Goal: Information Seeking & Learning: Learn about a topic

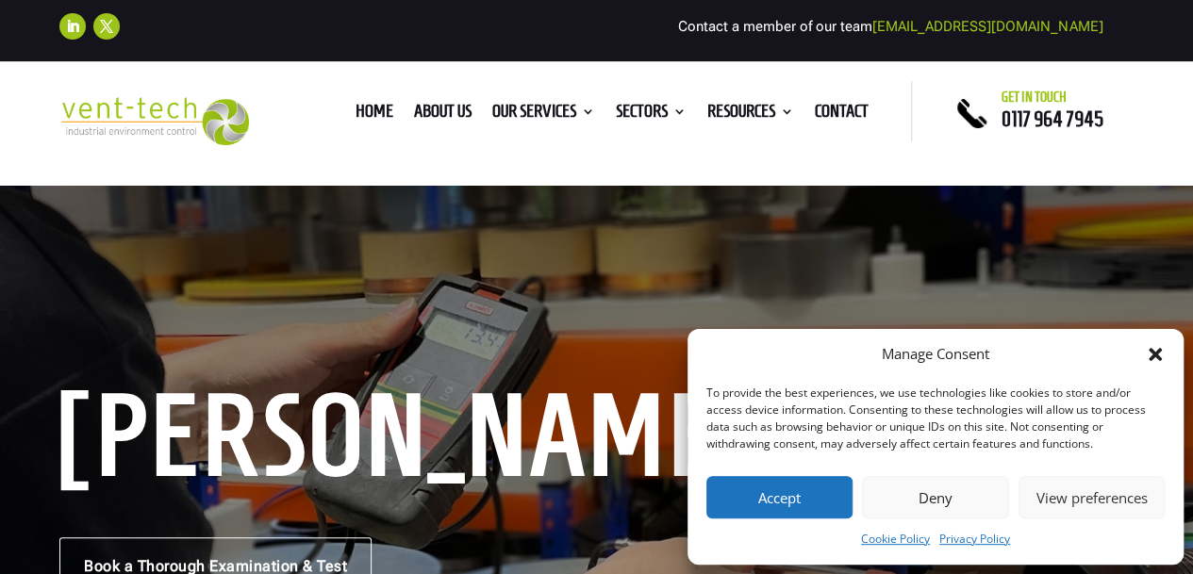
click at [780, 497] on button "Accept" at bounding box center [779, 497] width 146 height 42
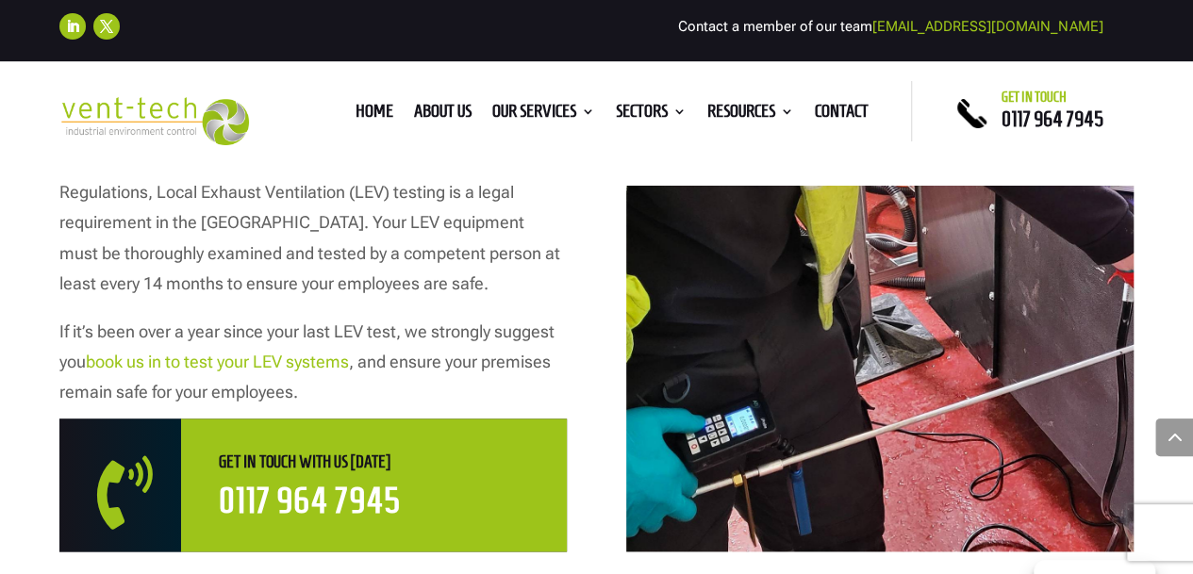
scroll to position [1073, 0]
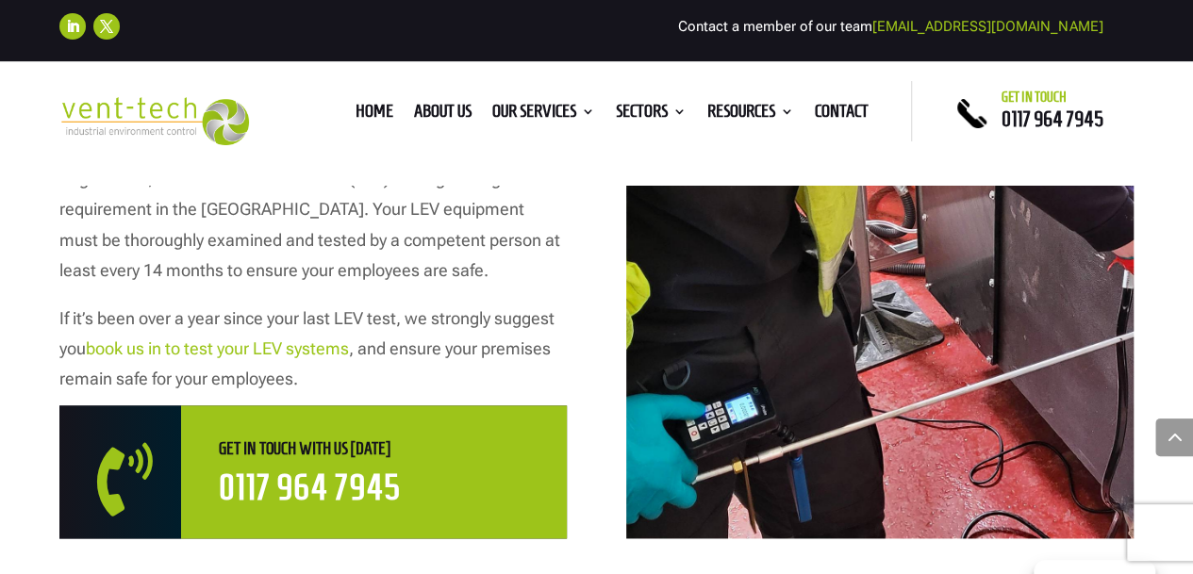
click at [1185, 82] on div "Home About us Our Services Consultancy Design Installation Commissioning Testin…" at bounding box center [596, 123] width 1193 height 123
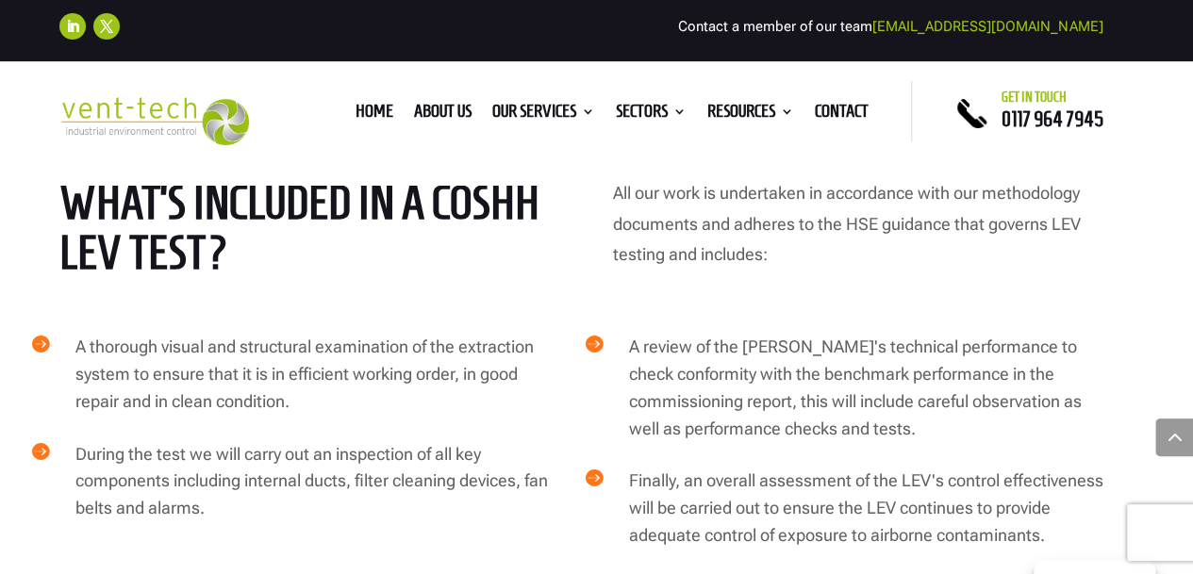
scroll to position [3199, 0]
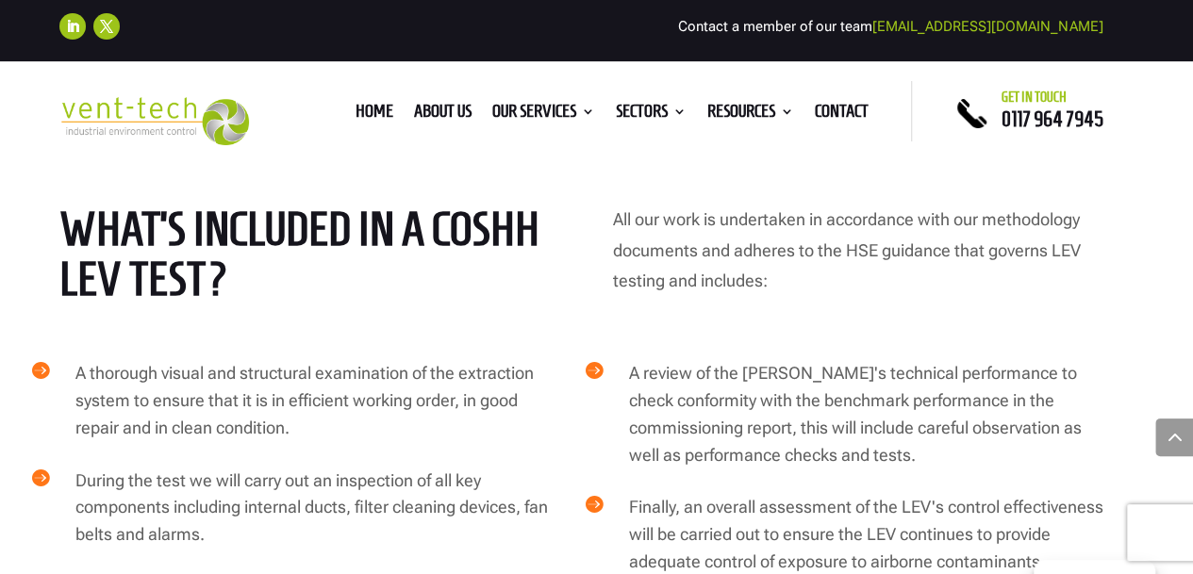
click at [1162, 187] on div "how does it work What’s included in a COSHH LEV Test? All our work is undertake…" at bounding box center [596, 464] width 1193 height 852
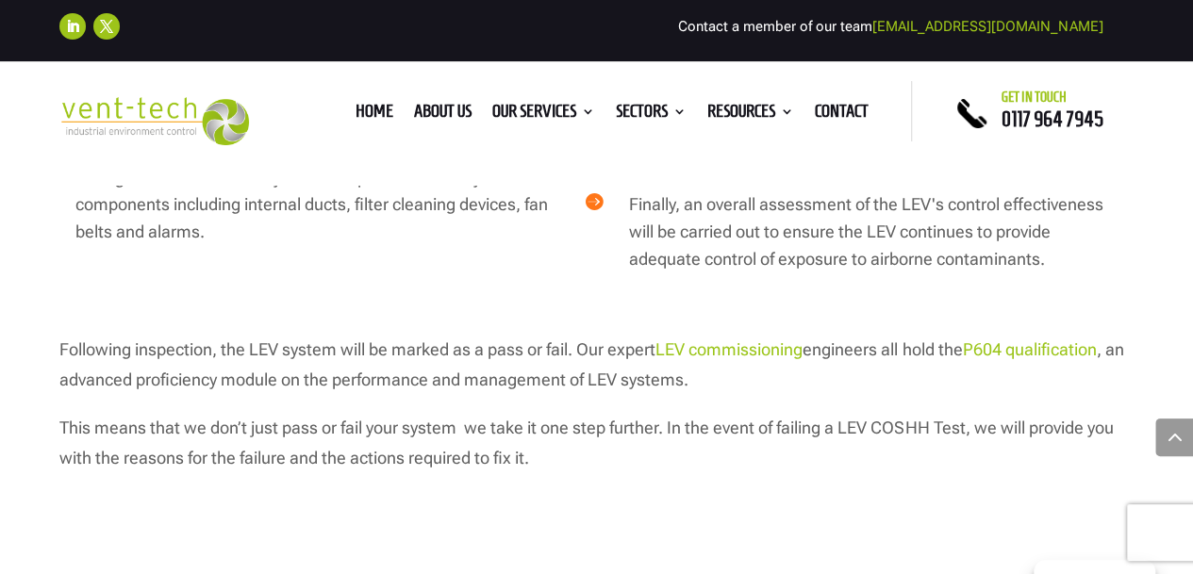
scroll to position [3489, 0]
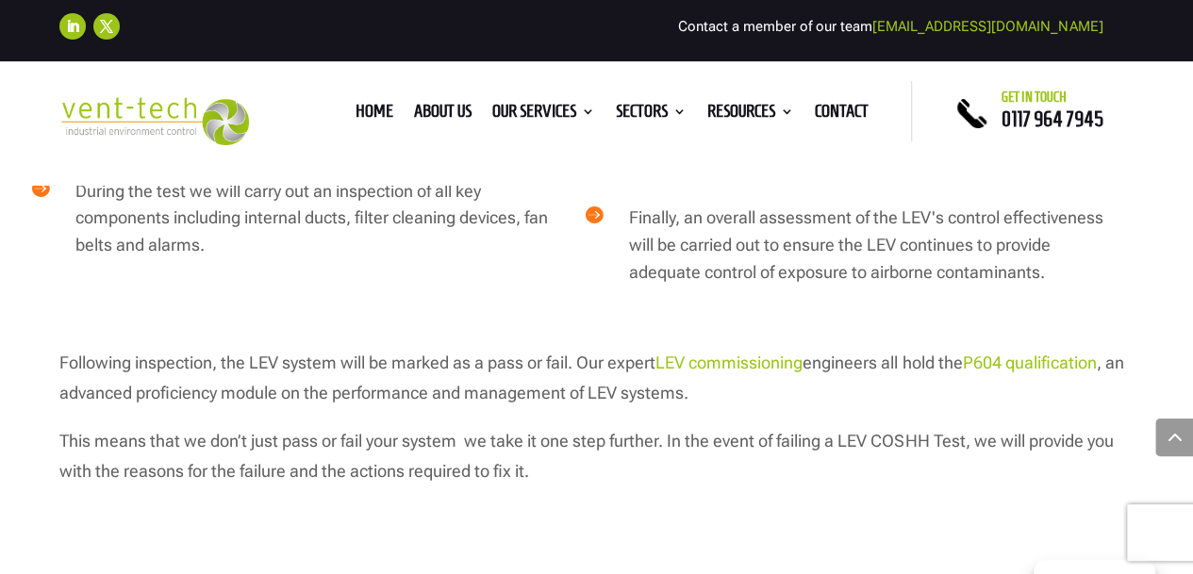
click at [1043, 353] on link "P604 qualification" at bounding box center [1029, 363] width 134 height 20
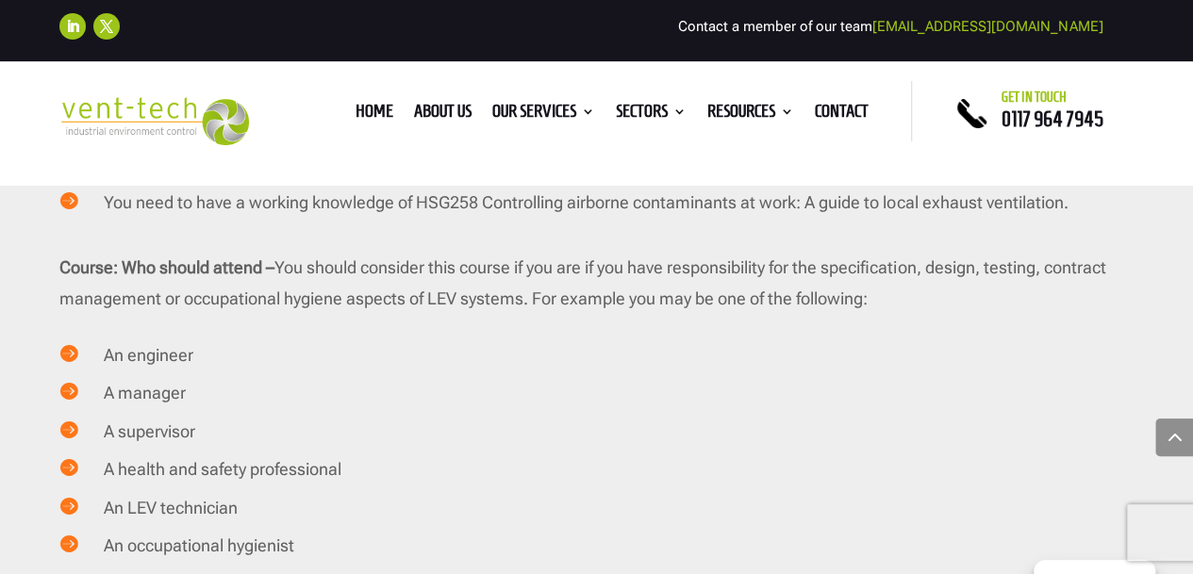
scroll to position [3351, 0]
